Goal: Information Seeking & Learning: Learn about a topic

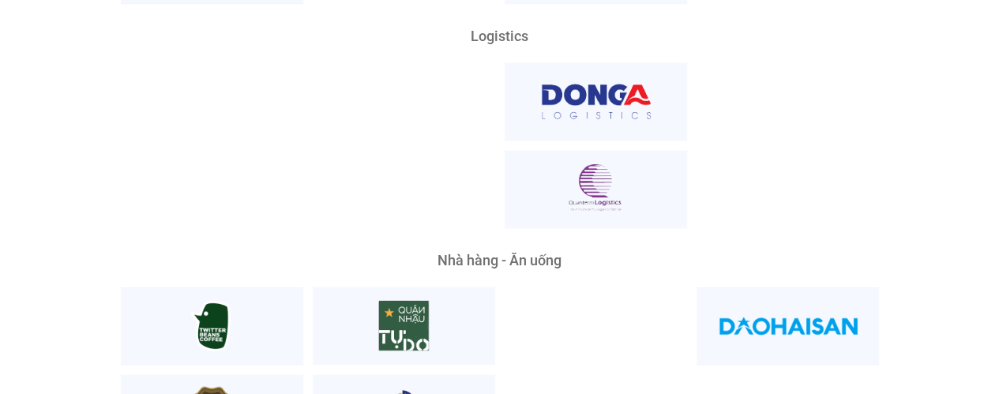
scroll to position [4151, 0]
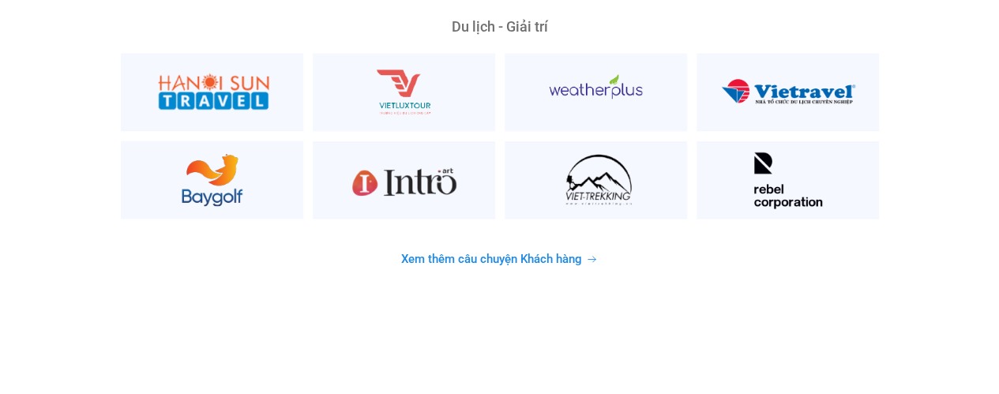
click at [570, 253] on span "Xem thêm câu chuyện Khách hàng" at bounding box center [491, 259] width 181 height 12
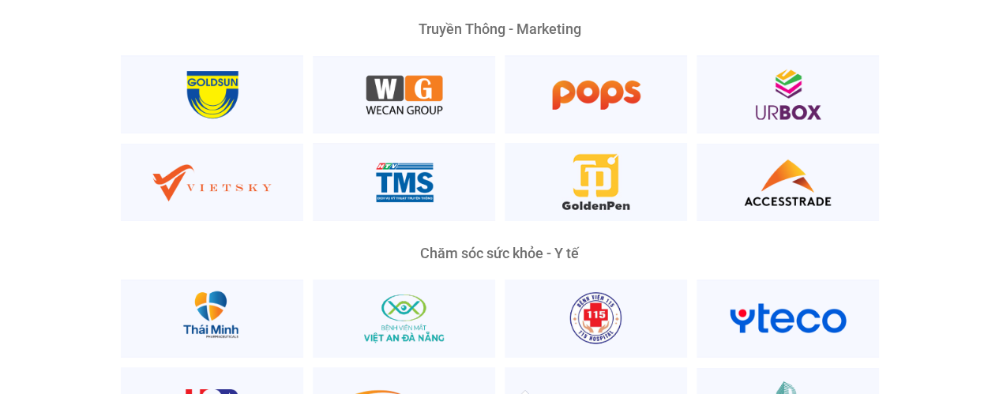
scroll to position [3029, 0]
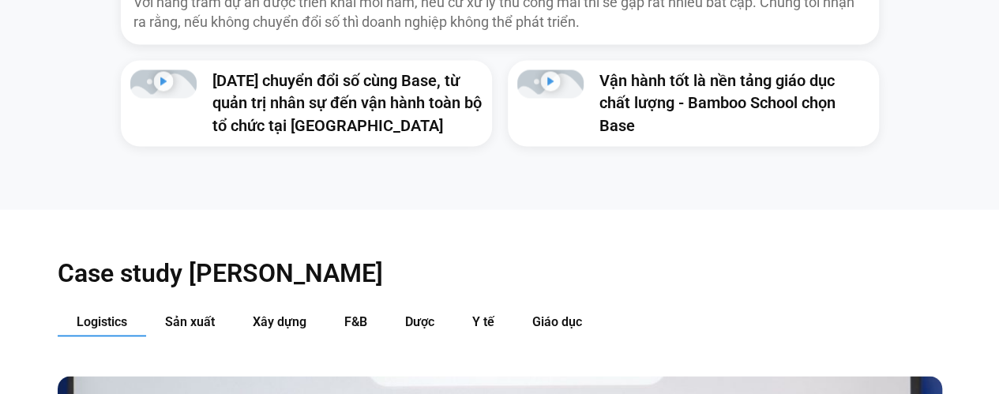
scroll to position [1381, 0]
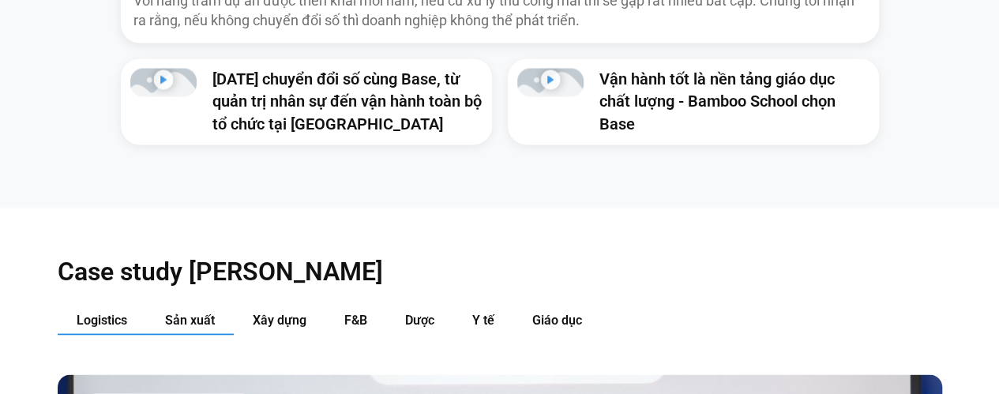
click at [199, 312] on span "Sản xuất" at bounding box center [190, 319] width 50 height 15
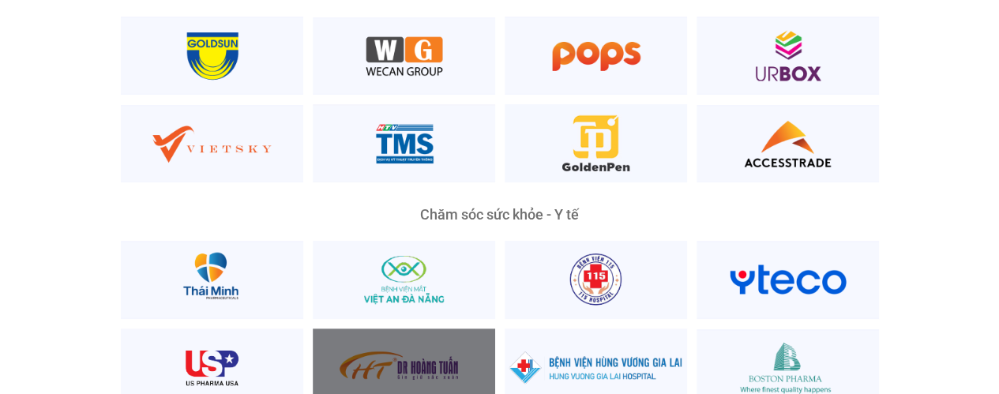
scroll to position [3069, 0]
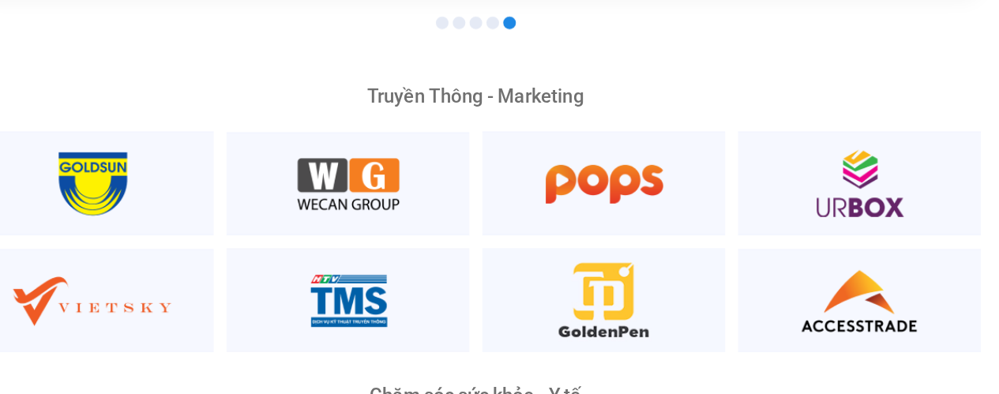
scroll to position [2984, 0]
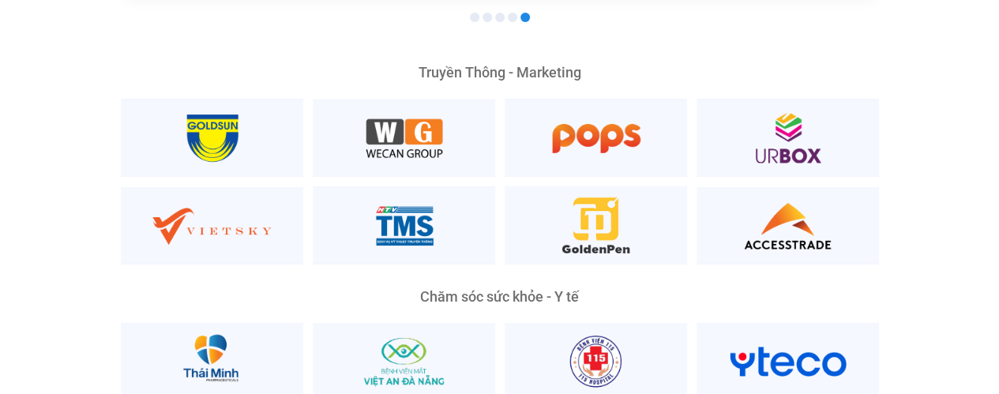
drag, startPoint x: 807, startPoint y: 16, endPoint x: 886, endPoint y: 21, distance: 79.2
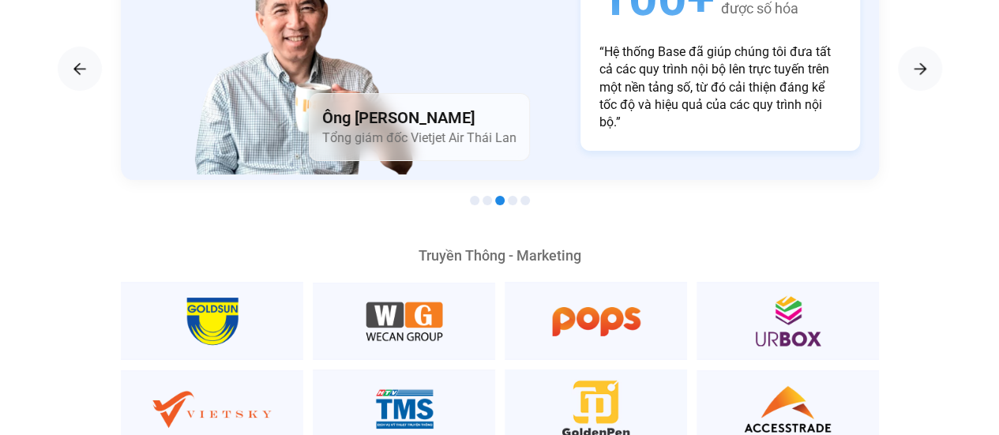
scroll to position [2799, 0]
